Goal: Find specific page/section: Find specific page/section

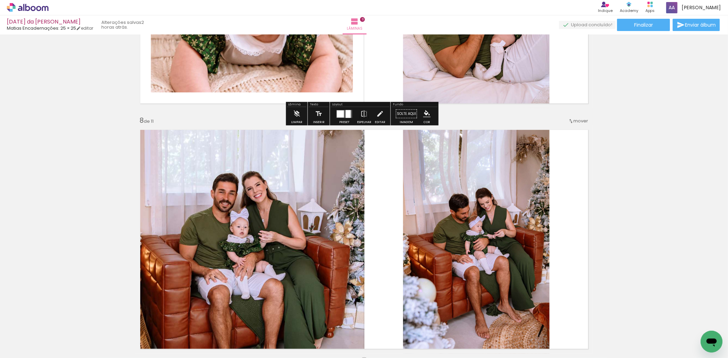
scroll to position [1638, 0]
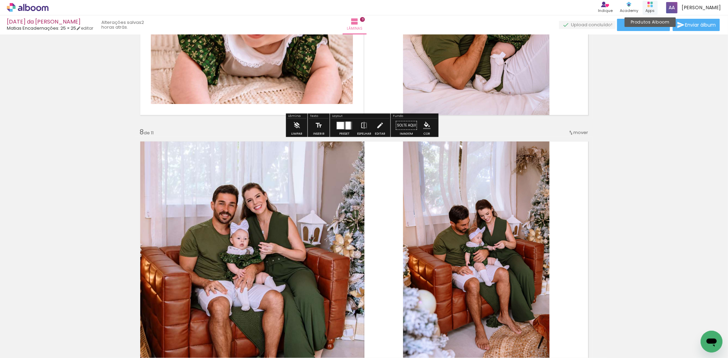
click at [653, 3] on rect at bounding box center [652, 3] width 2 height 2
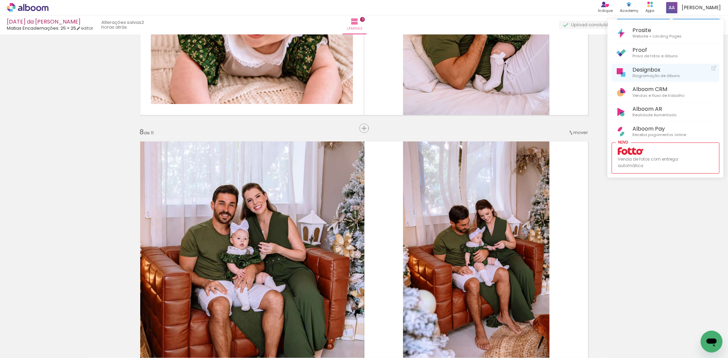
click at [641, 69] on span "Designbox" at bounding box center [655, 70] width 47 height 6
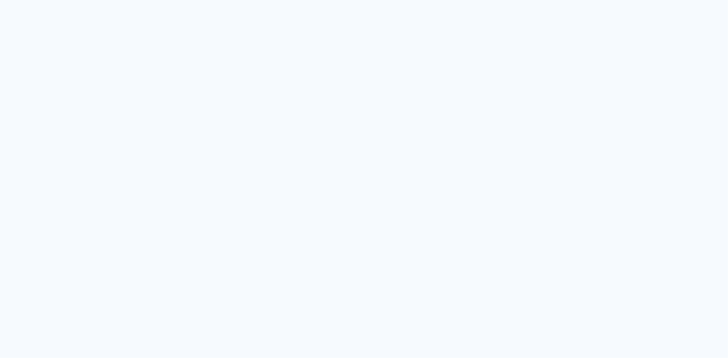
click at [352, 121] on quentale-app at bounding box center [364, 179] width 728 height 358
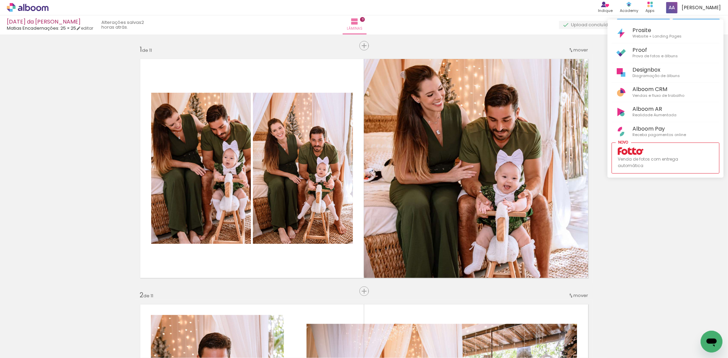
scroll to position [1638, 0]
